Goal: Navigation & Orientation: Find specific page/section

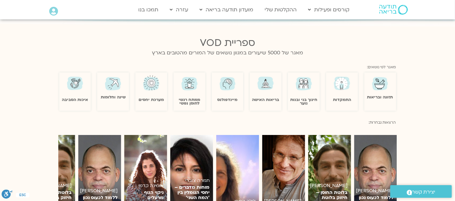
scroll to position [480, 0]
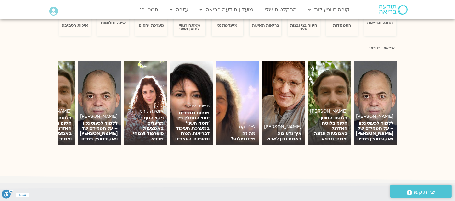
drag, startPoint x: 456, startPoint y: 25, endPoint x: 456, endPoint y: 104, distance: 78.7
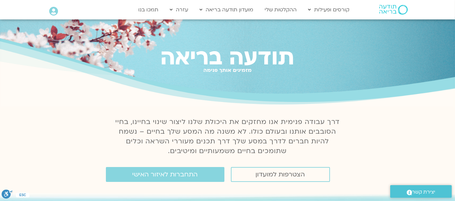
scroll to position [0, 0]
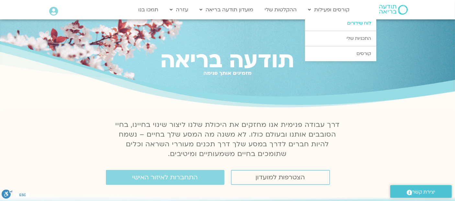
click at [364, 23] on link "לוח שידורים" at bounding box center [340, 23] width 71 height 15
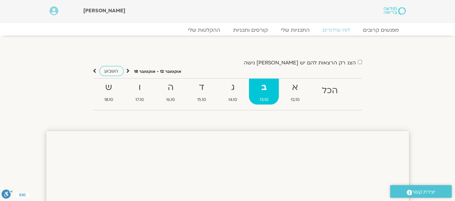
drag, startPoint x: 460, startPoint y: 26, endPoint x: 460, endPoint y: 6, distance: 20.4
